Goal: Task Accomplishment & Management: Manage account settings

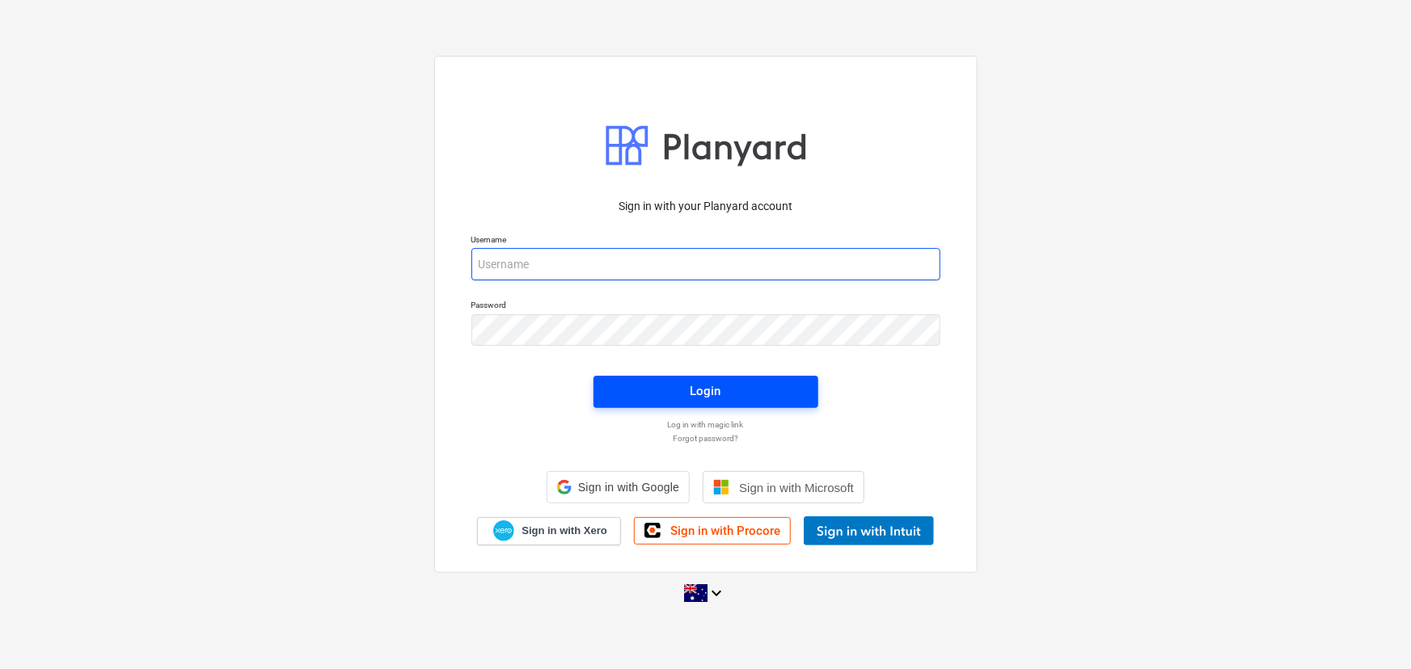
type input "[EMAIL_ADDRESS][DOMAIN_NAME]"
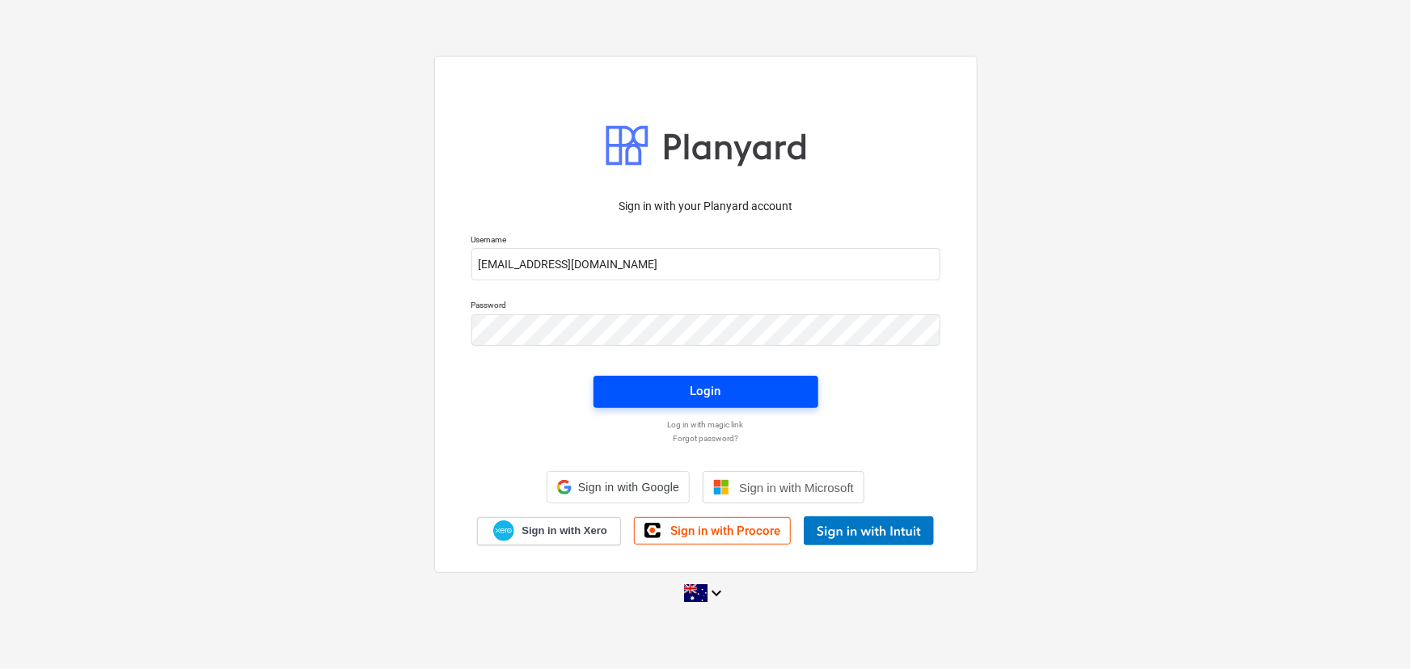
click at [750, 388] on button "Login" at bounding box center [705, 392] width 225 height 32
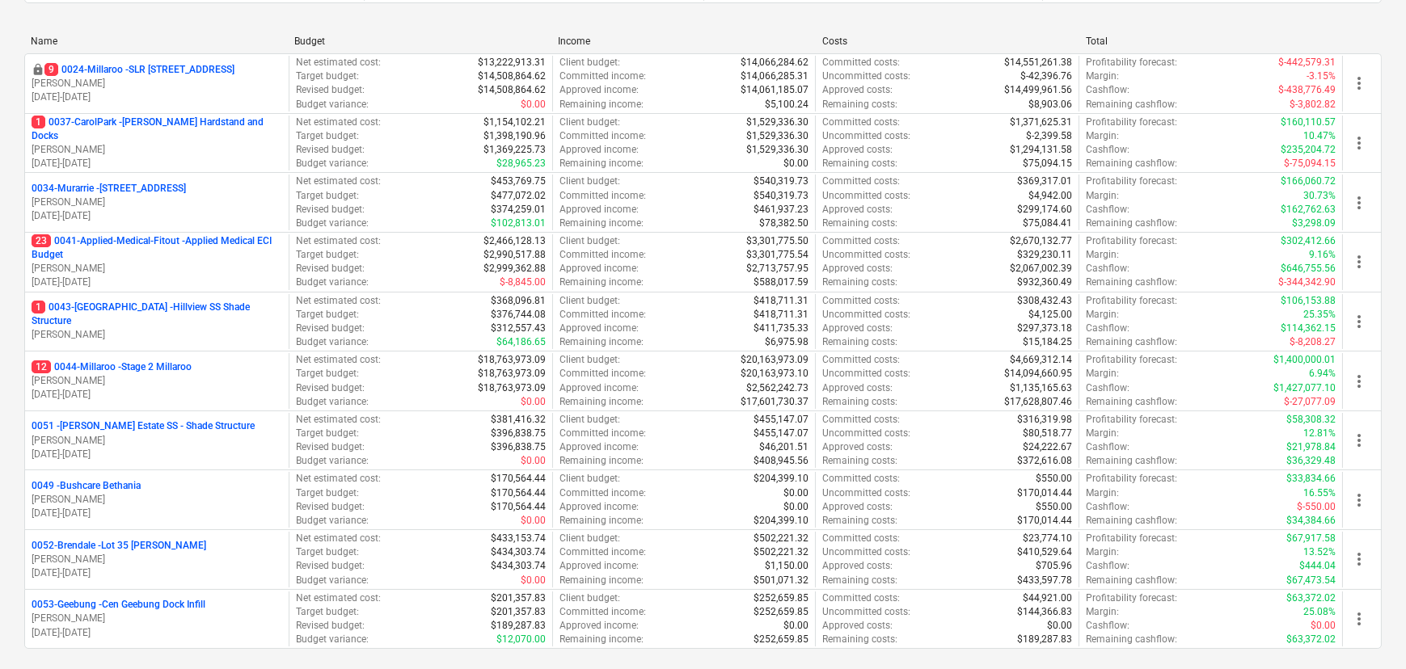
scroll to position [293, 0]
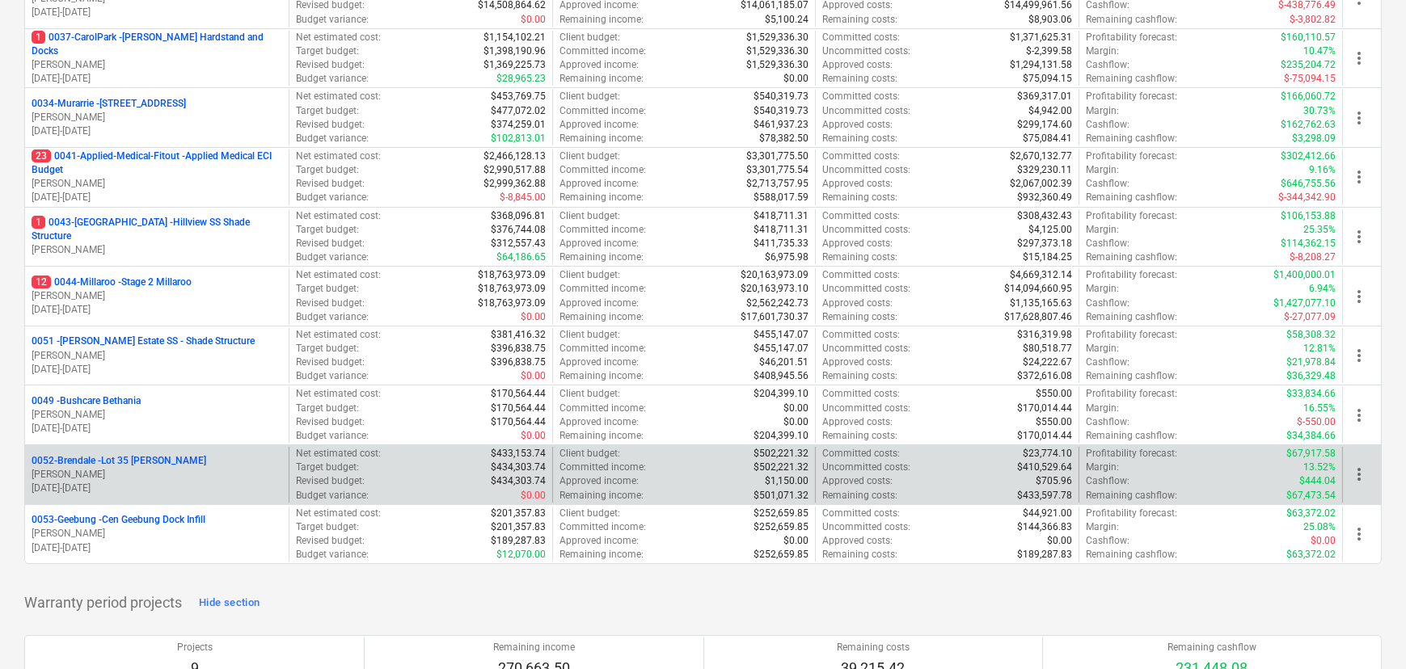
click at [141, 468] on p "T. Pawar" at bounding box center [157, 475] width 251 height 14
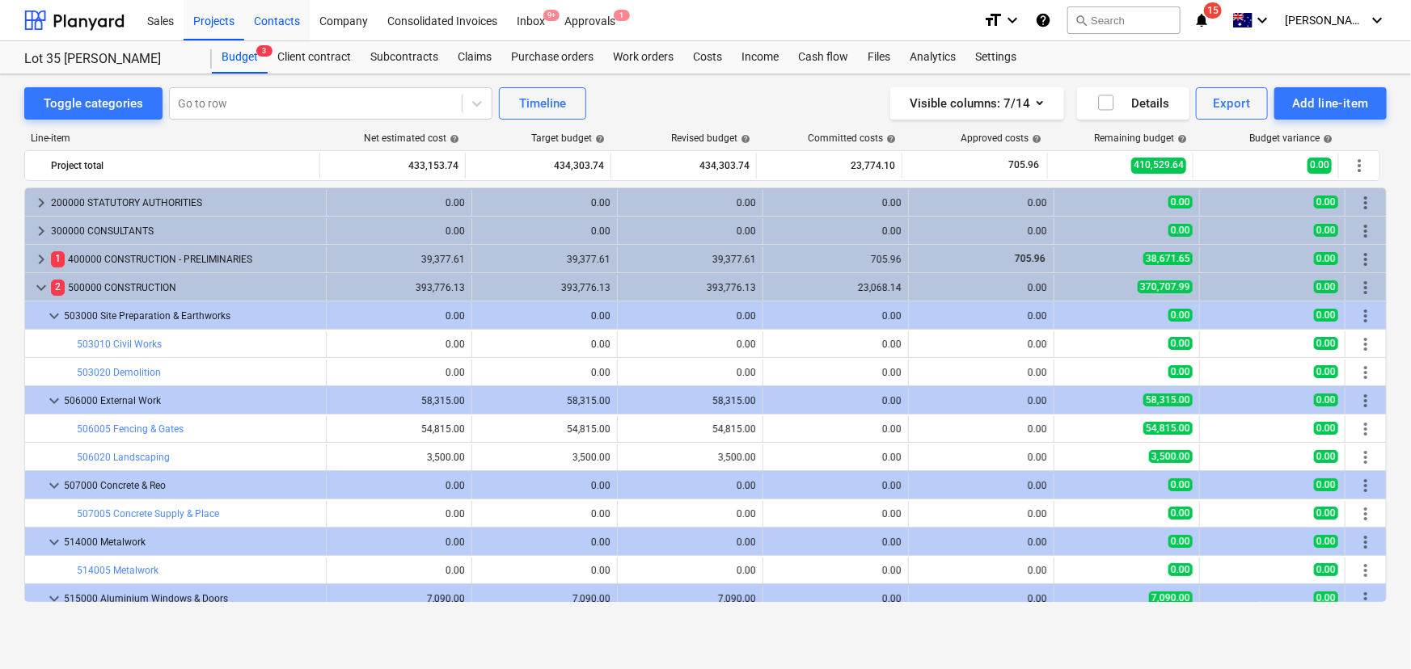
click at [285, 20] on div "Contacts" at bounding box center [276, 19] width 65 height 41
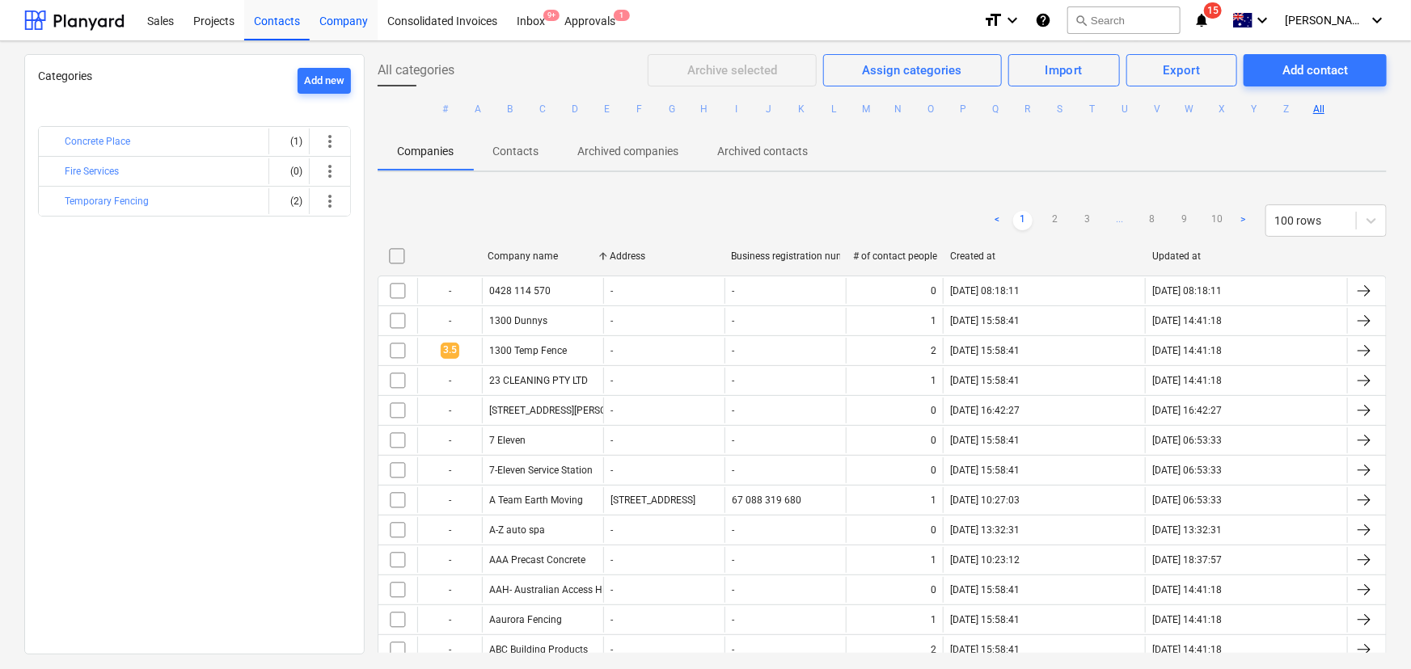
click at [351, 28] on div "Company" at bounding box center [344, 19] width 68 height 41
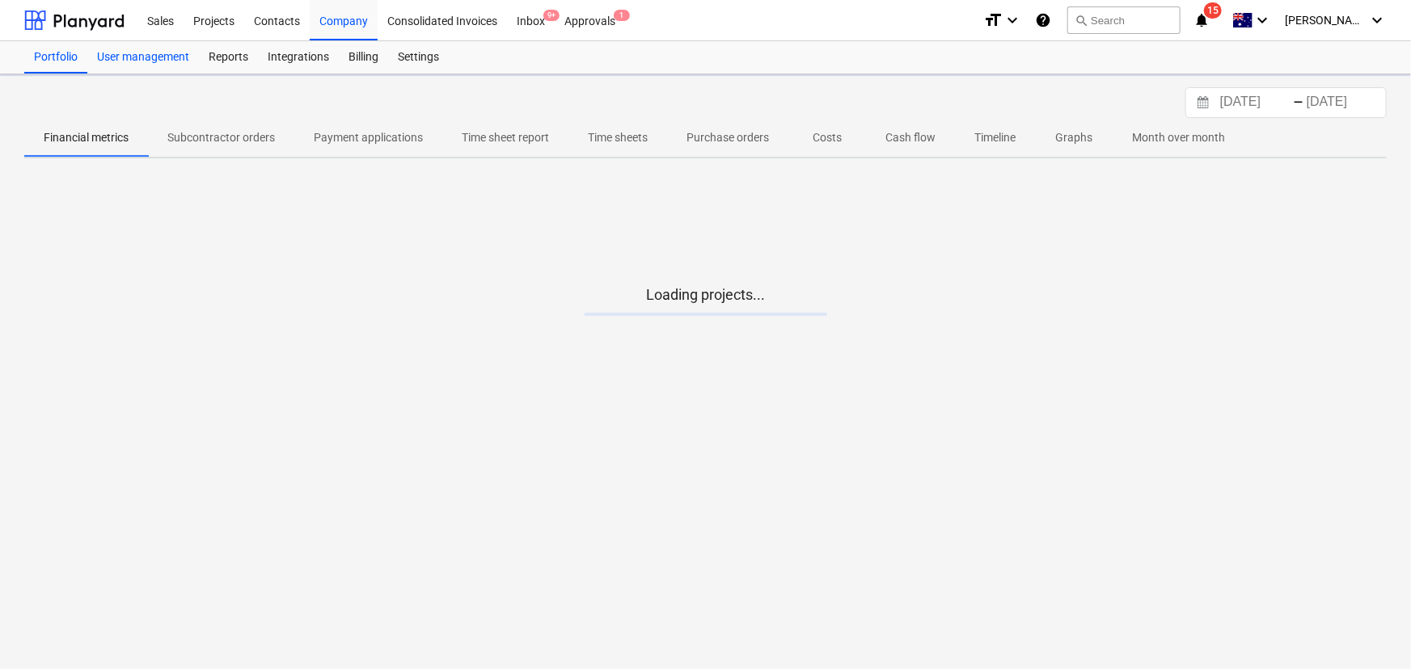
click at [163, 51] on div "User management" at bounding box center [143, 57] width 112 height 32
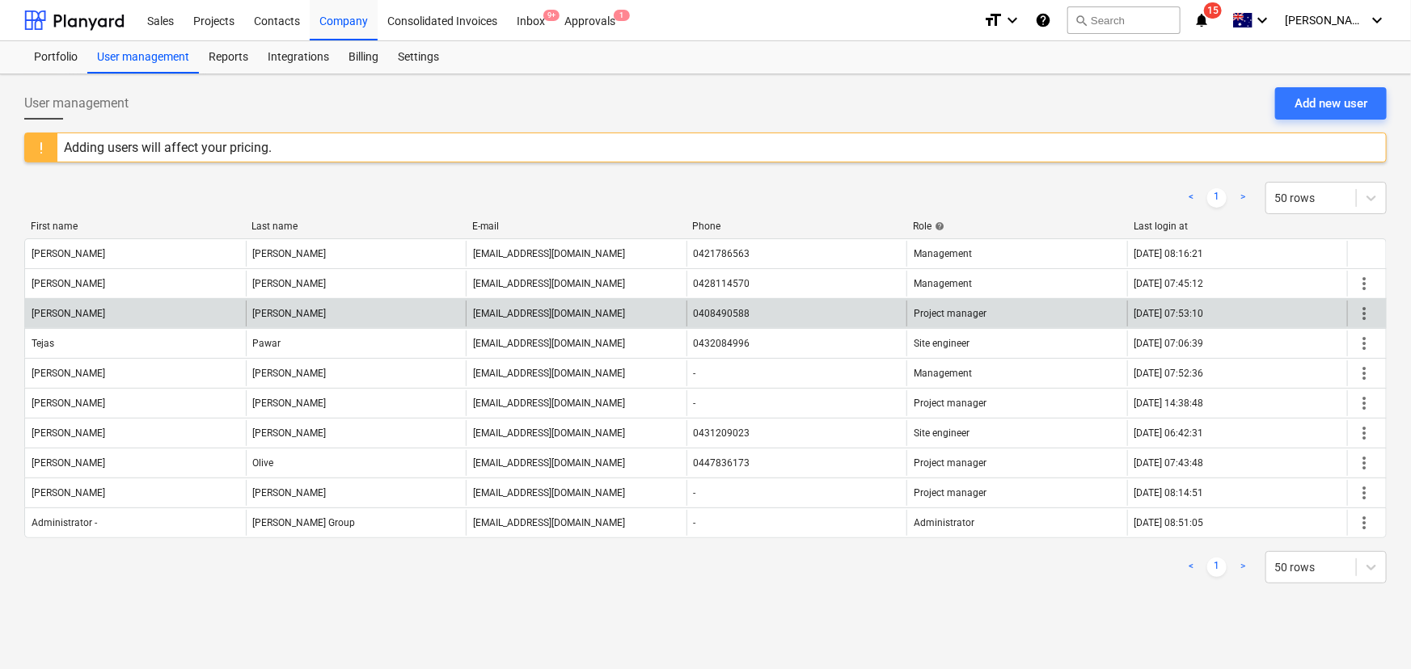
click at [1356, 316] on span "more_vert" at bounding box center [1363, 313] width 19 height 19
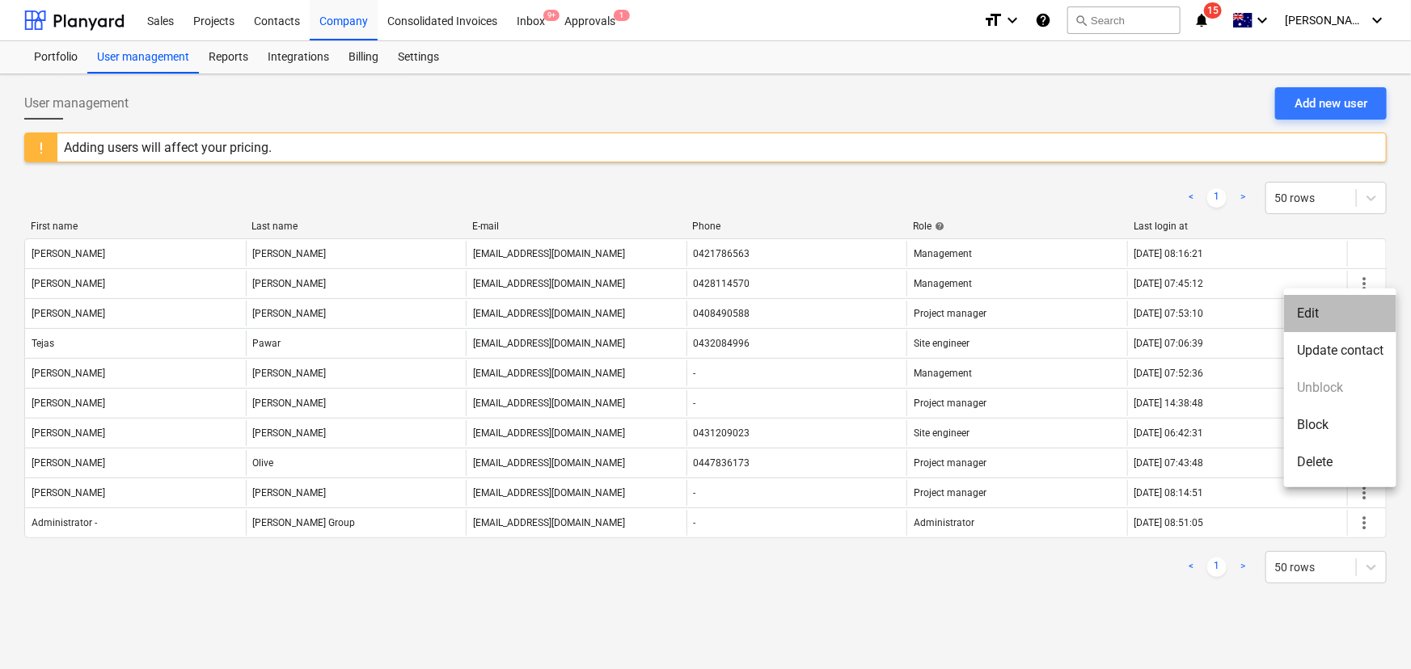
click at [1318, 311] on li "Edit" at bounding box center [1340, 313] width 112 height 37
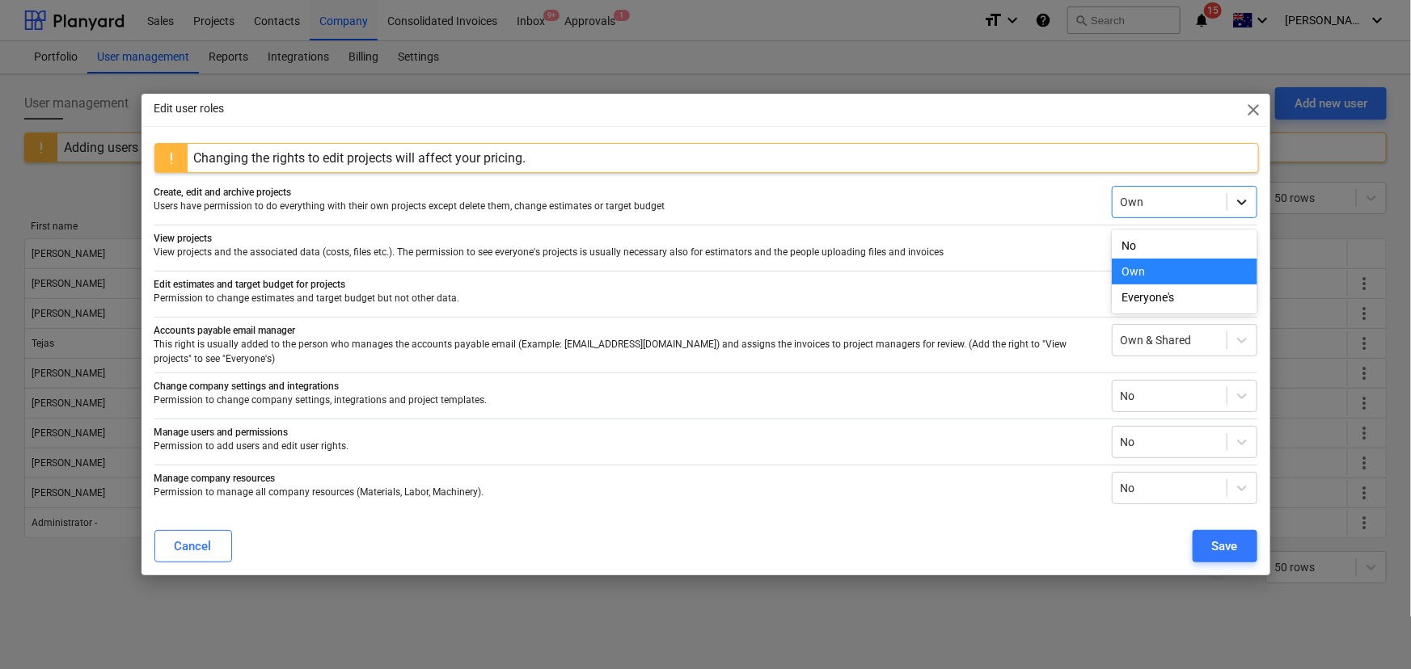
click at [1241, 203] on icon at bounding box center [1242, 202] width 16 height 16
click at [1174, 294] on div "Everyone's" at bounding box center [1185, 298] width 146 height 26
click at [1209, 534] on button "Save" at bounding box center [1224, 546] width 65 height 32
